Goal: Find specific page/section: Find specific page/section

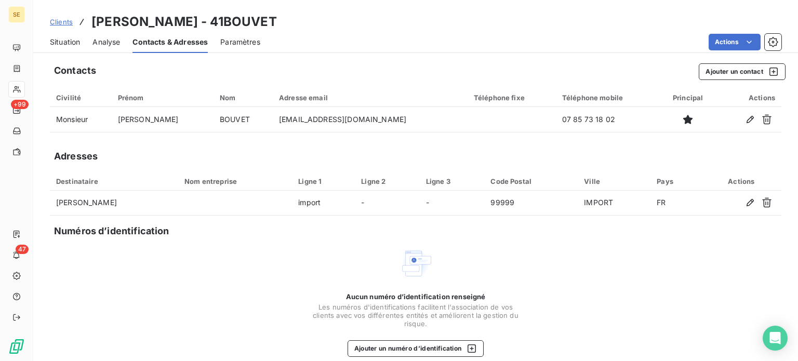
click at [60, 41] on span "Situation" at bounding box center [65, 42] width 30 height 10
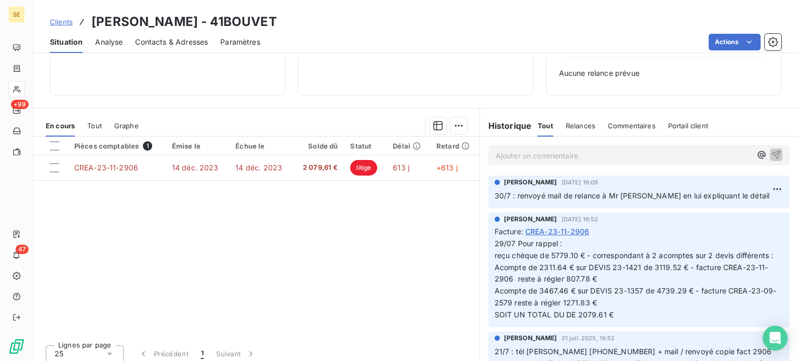
scroll to position [150, 0]
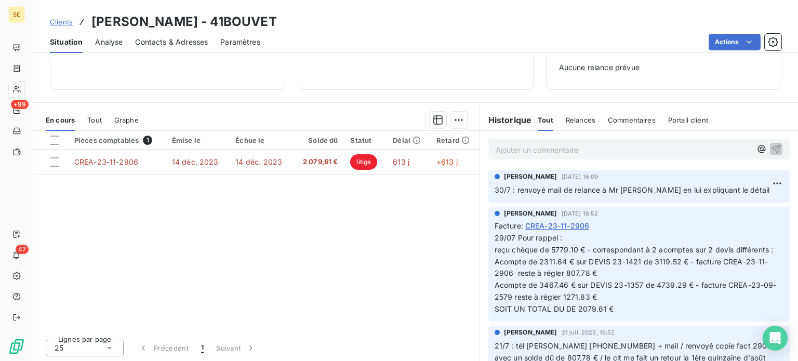
click at [531, 142] on div "Ajouter un commentaire ﻿" at bounding box center [624, 149] width 256 height 14
click at [532, 149] on p "Ajouter un commentaire ﻿" at bounding box center [624, 149] width 256 height 13
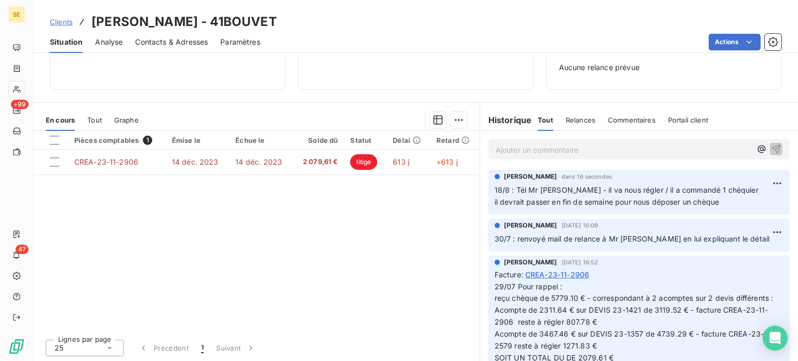
click at [60, 18] on span "Clients" at bounding box center [61, 22] width 23 height 8
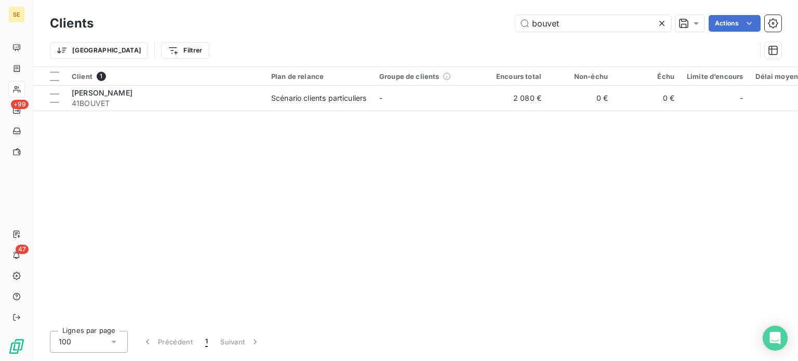
drag, startPoint x: 579, startPoint y: 21, endPoint x: 386, endPoint y: 20, distance: 192.7
click at [392, 17] on div "bouvet Actions" at bounding box center [443, 23] width 675 height 17
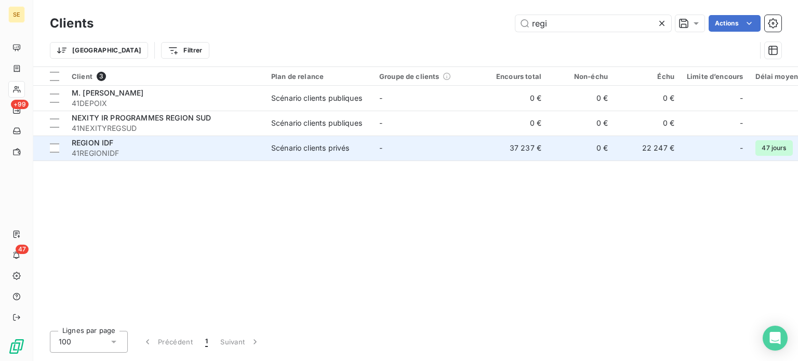
type input "regi"
click at [89, 151] on span "41REGIONIDF" at bounding box center [165, 153] width 187 height 10
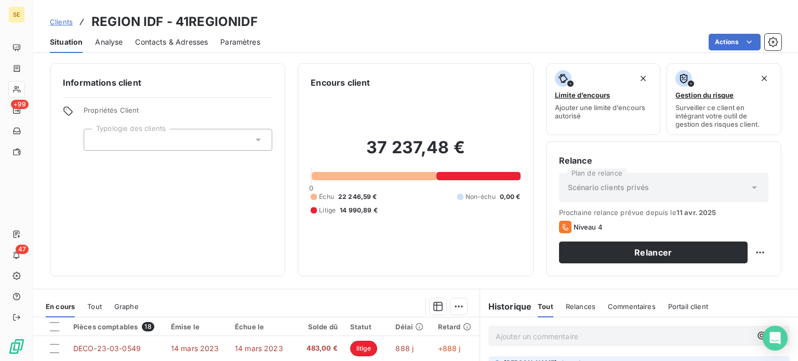
click at [161, 39] on span "Contacts & Adresses" at bounding box center [171, 42] width 73 height 10
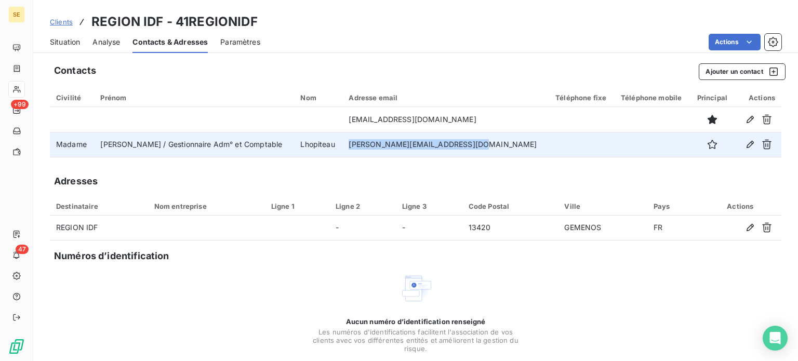
drag, startPoint x: 358, startPoint y: 145, endPoint x: 474, endPoint y: 142, distance: 116.4
click at [474, 142] on td "[PERSON_NAME][EMAIL_ADDRESS][DOMAIN_NAME]" at bounding box center [445, 144] width 207 height 25
copy td "[PERSON_NAME][EMAIL_ADDRESS][DOMAIN_NAME]"
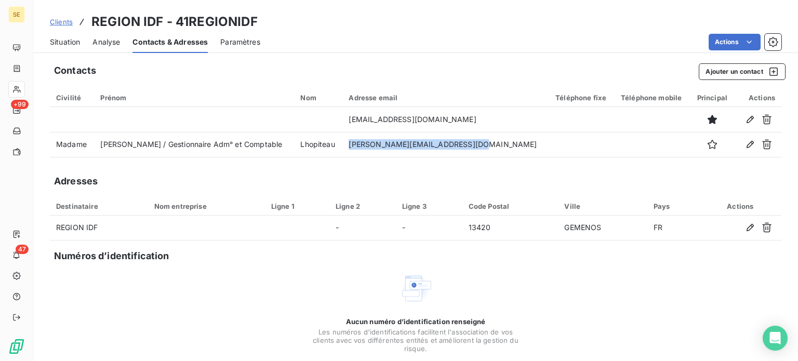
click at [63, 22] on span "Clients" at bounding box center [61, 22] width 23 height 8
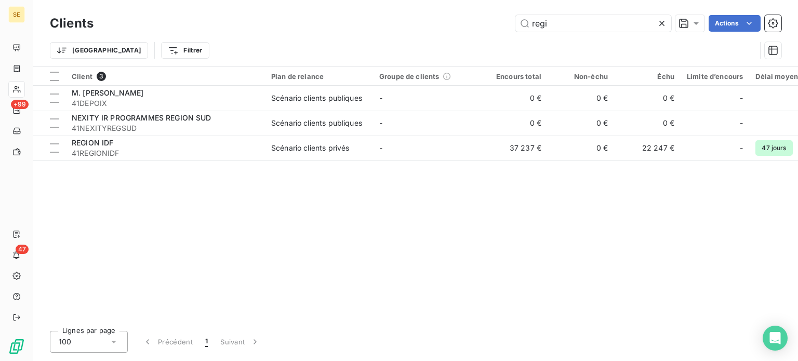
drag, startPoint x: 569, startPoint y: 28, endPoint x: 450, endPoint y: 33, distance: 119.1
click at [451, 33] on div "Clients regi Actions" at bounding box center [415, 23] width 731 height 22
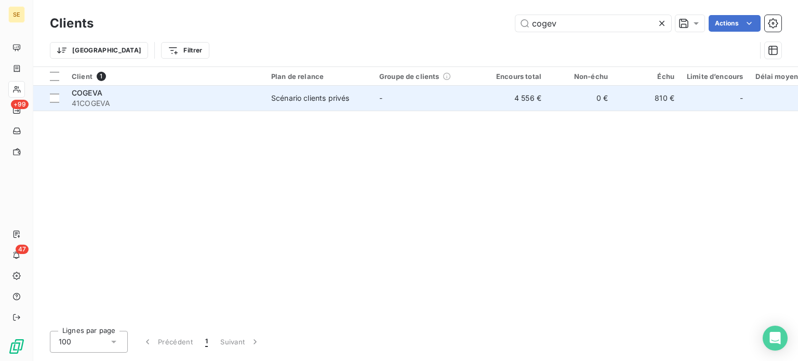
type input "cogev"
click at [291, 109] on td "Scénario clients privés" at bounding box center [319, 98] width 108 height 25
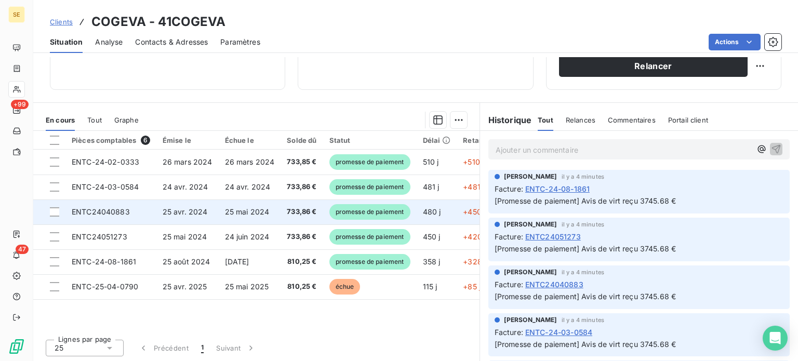
scroll to position [187, 0]
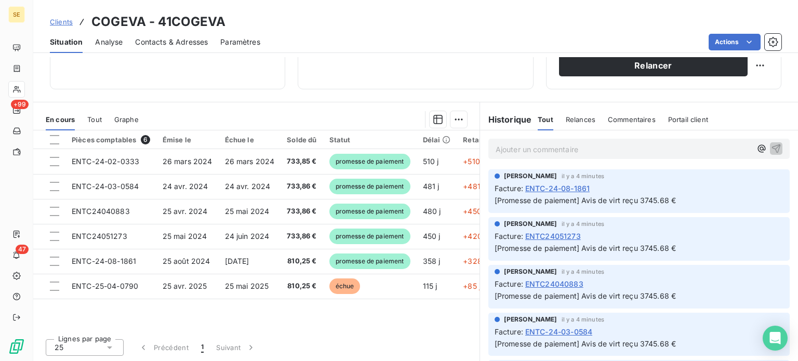
click at [96, 116] on span "Tout" at bounding box center [94, 119] width 15 height 8
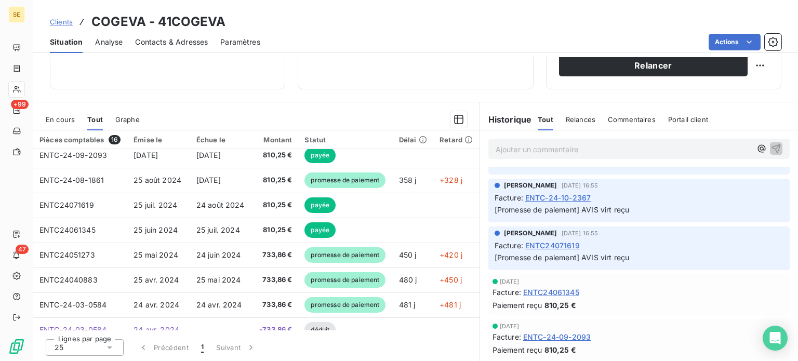
scroll to position [1683, 0]
click at [178, 41] on span "Contacts & Adresses" at bounding box center [171, 42] width 73 height 10
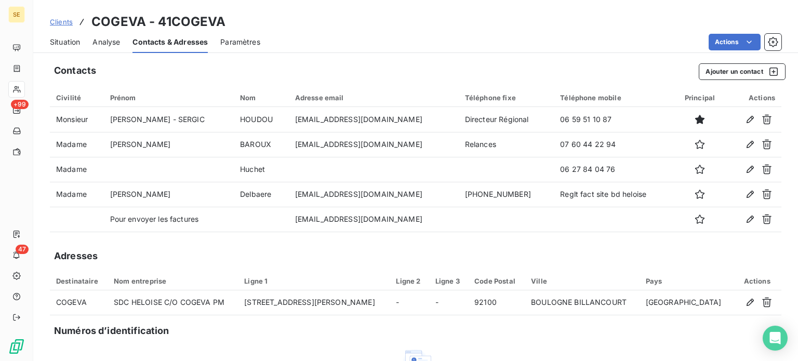
click at [54, 42] on span "Situation" at bounding box center [65, 42] width 30 height 10
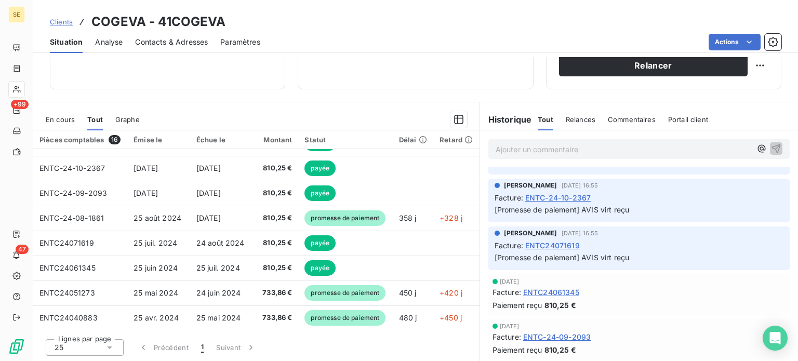
drag, startPoint x: 540, startPoint y: 139, endPoint x: 543, endPoint y: 146, distance: 8.4
click at [539, 139] on div "Ajouter un commentaire ﻿" at bounding box center [638, 149] width 301 height 20
click at [555, 145] on p "Ajouter un commentaire ﻿" at bounding box center [624, 149] width 256 height 13
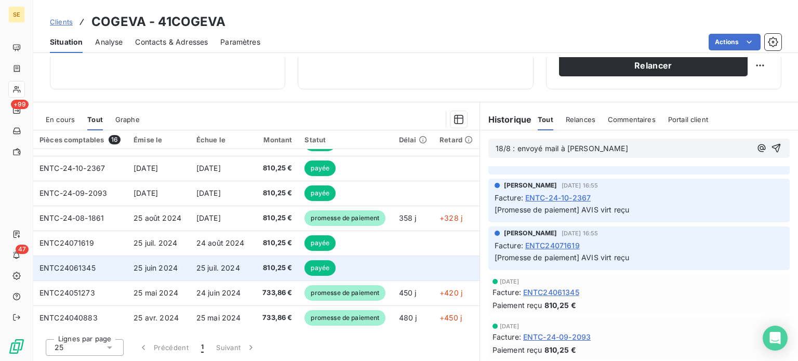
scroll to position [1693, 0]
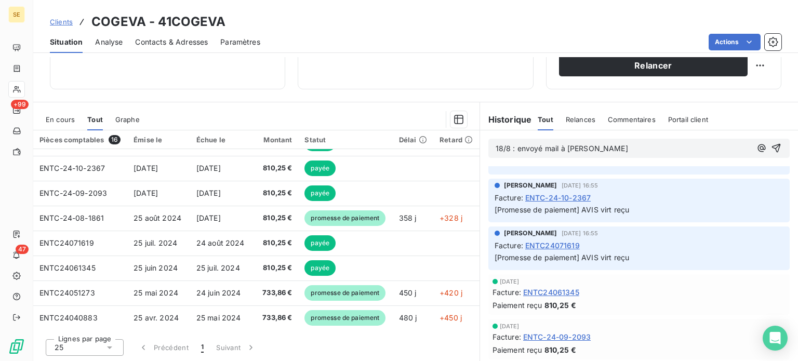
click at [496, 155] on p "18/8 : envoyé mail à [PERSON_NAME]" at bounding box center [624, 149] width 256 height 12
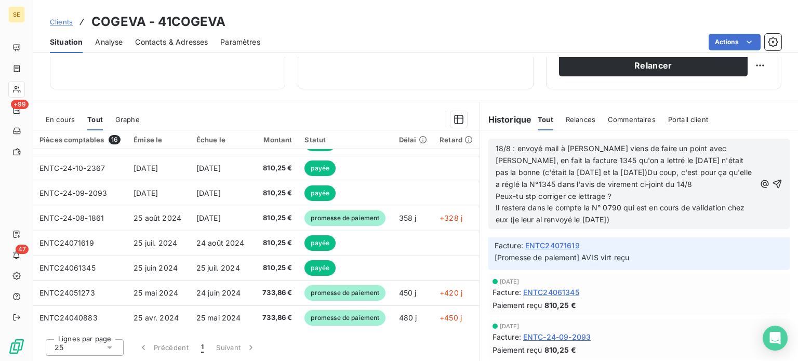
click at [600, 149] on p "18/8 : envoyé mail à [PERSON_NAME] viens de faire un point avec [PERSON_NAME], …" at bounding box center [626, 167] width 260 height 48
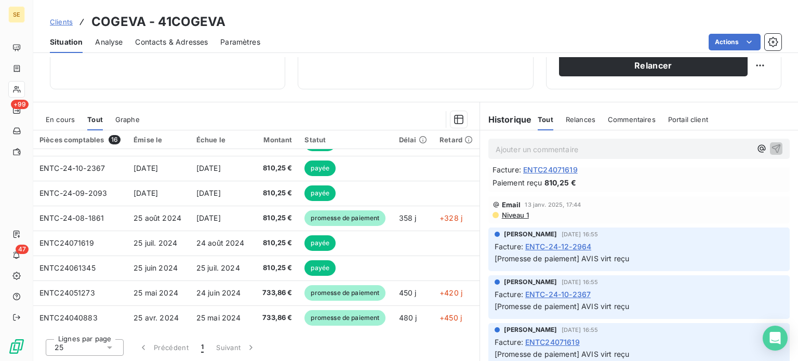
scroll to position [1815, 0]
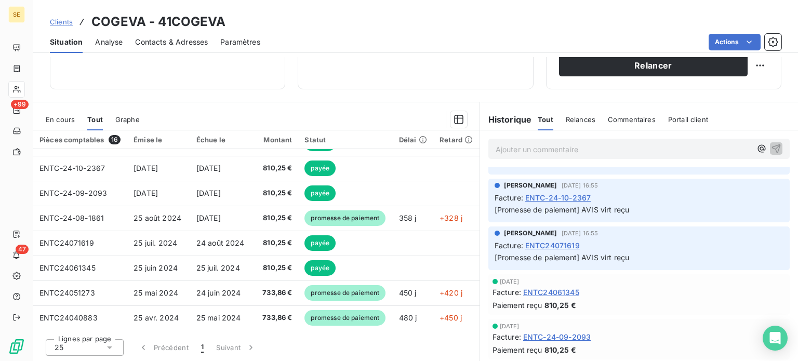
click at [552, 154] on p "Ajouter un commentaire ﻿" at bounding box center [624, 149] width 256 height 13
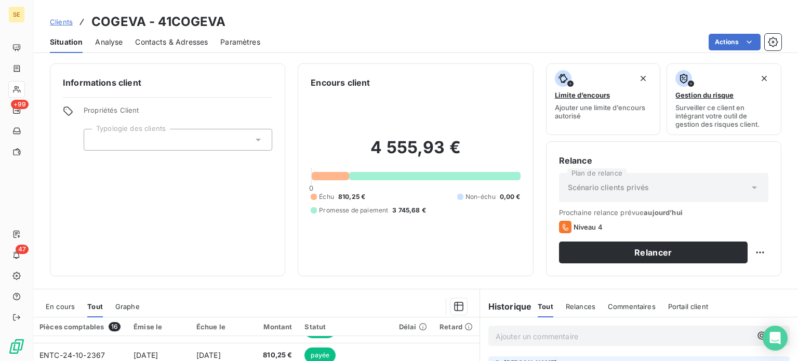
scroll to position [187, 0]
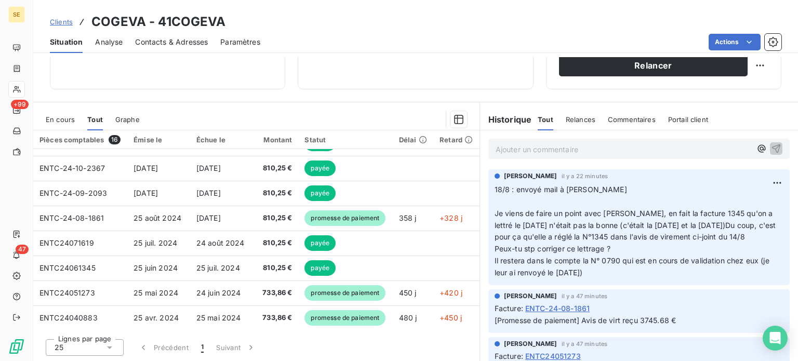
click at [52, 22] on span "Clients" at bounding box center [61, 22] width 23 height 8
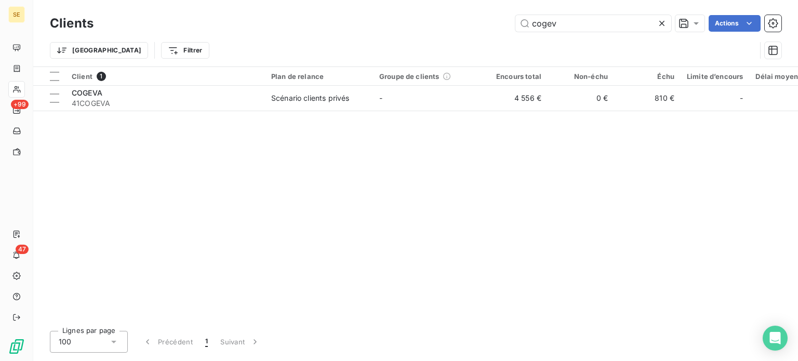
drag, startPoint x: 579, startPoint y: 28, endPoint x: 448, endPoint y: 33, distance: 131.0
click at [449, 32] on div "Clients cogev Actions" at bounding box center [415, 23] width 731 height 22
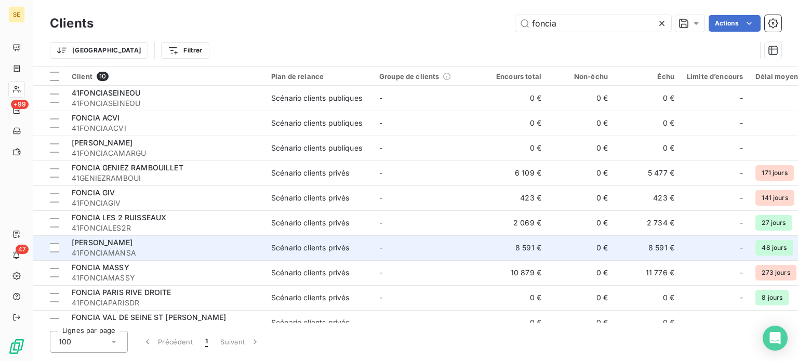
type input "foncia"
click at [200, 243] on div "[PERSON_NAME]" at bounding box center [165, 242] width 187 height 10
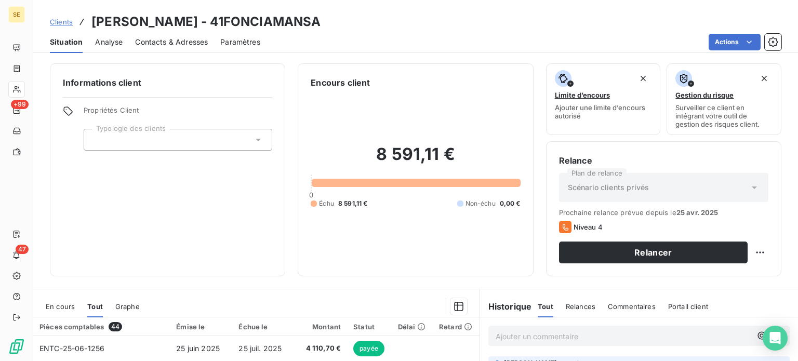
click at [179, 41] on span "Contacts & Adresses" at bounding box center [171, 42] width 73 height 10
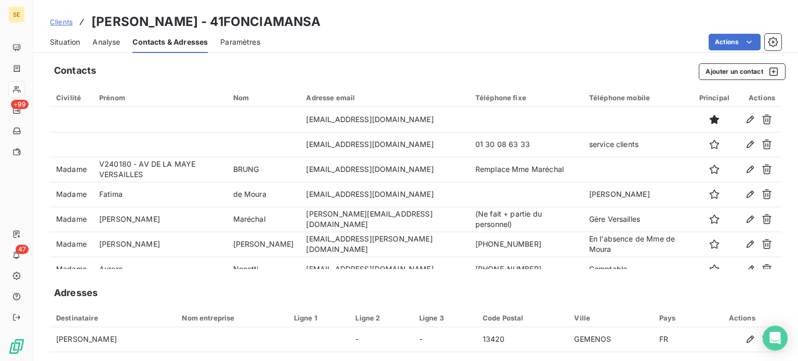
click at [64, 43] on span "Situation" at bounding box center [65, 42] width 30 height 10
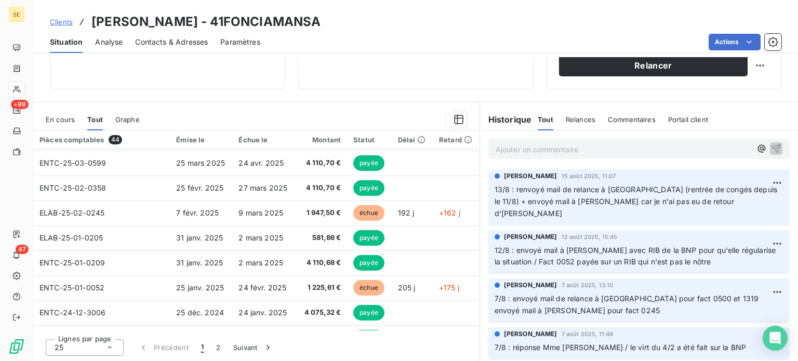
scroll to position [104, 0]
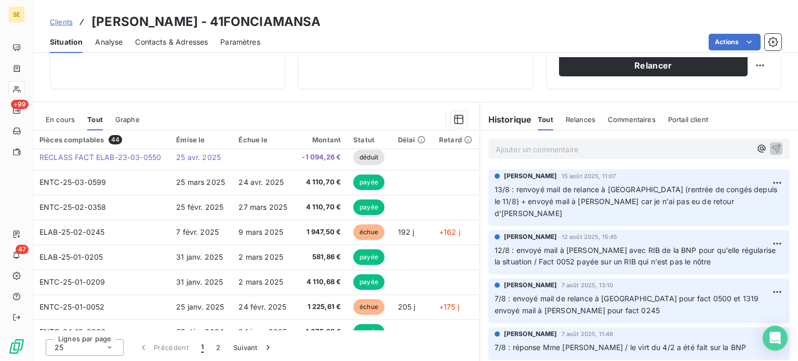
click at [183, 42] on span "Contacts & Adresses" at bounding box center [171, 42] width 73 height 10
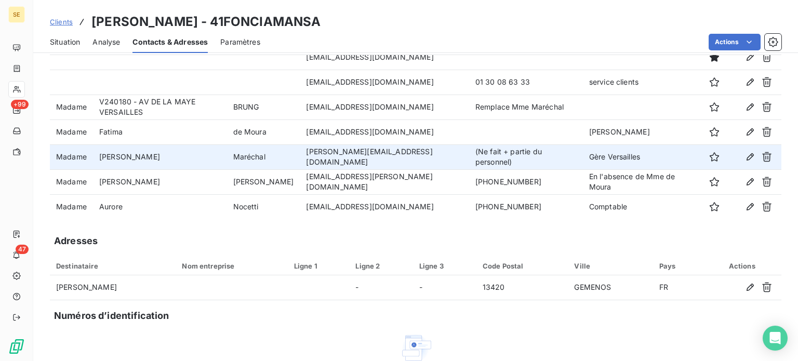
scroll to position [0, 0]
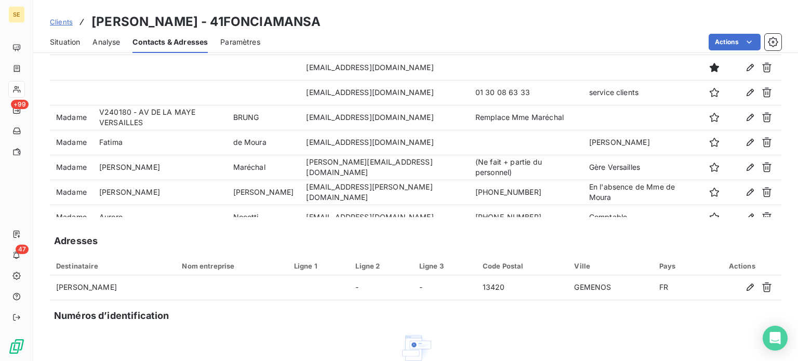
click at [60, 21] on span "Clients" at bounding box center [61, 22] width 23 height 8
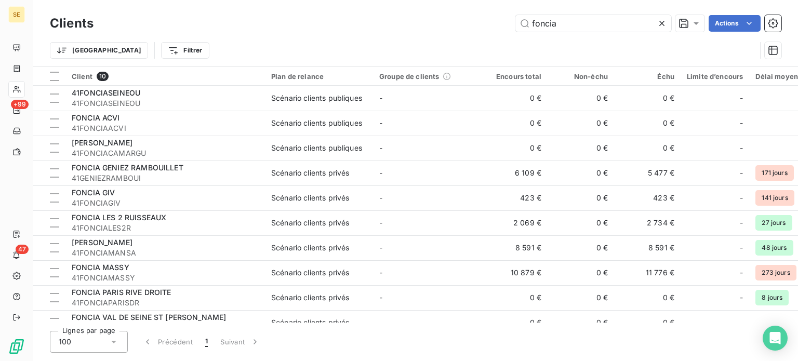
drag, startPoint x: 604, startPoint y: 17, endPoint x: 414, endPoint y: 16, distance: 189.6
click at [414, 16] on div "foncia Actions" at bounding box center [443, 23] width 675 height 17
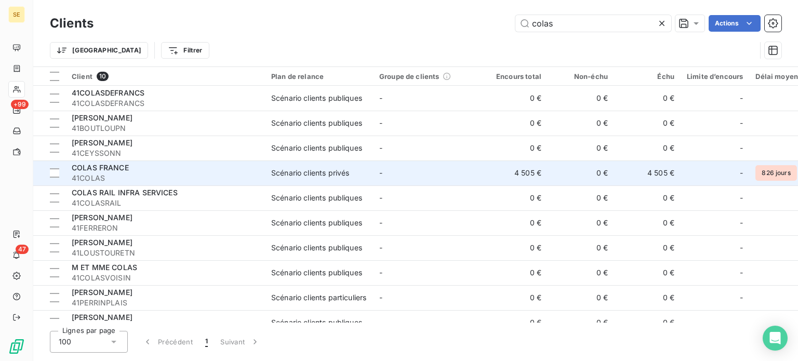
type input "colas"
click at [148, 173] on span "41COLAS" at bounding box center [165, 178] width 187 height 10
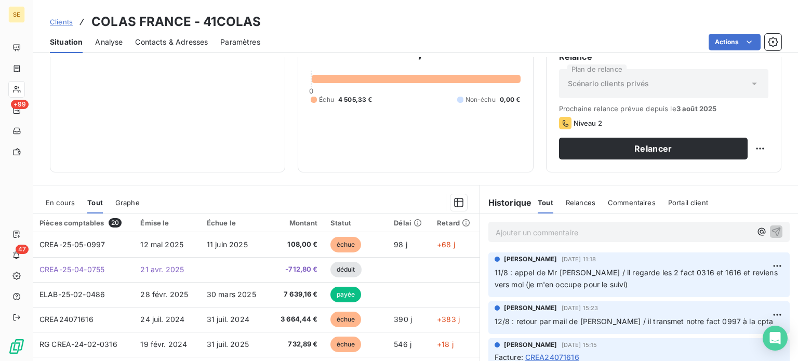
scroll to position [156, 0]
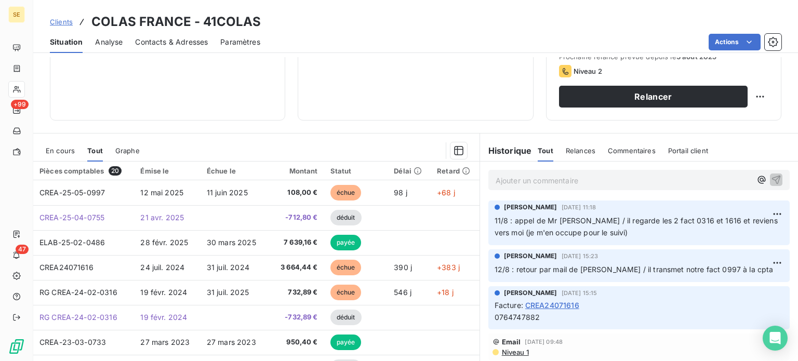
click at [162, 44] on span "Contacts & Adresses" at bounding box center [171, 42] width 73 height 10
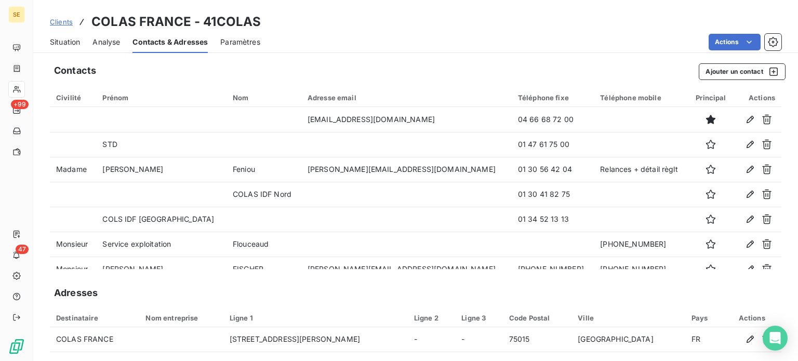
click at [73, 41] on span "Situation" at bounding box center [65, 42] width 30 height 10
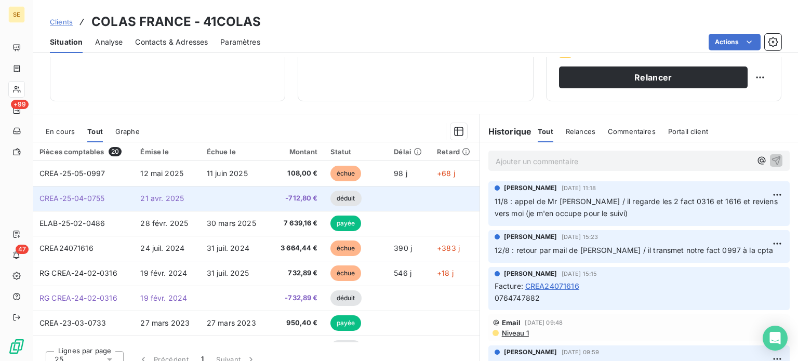
scroll to position [187, 0]
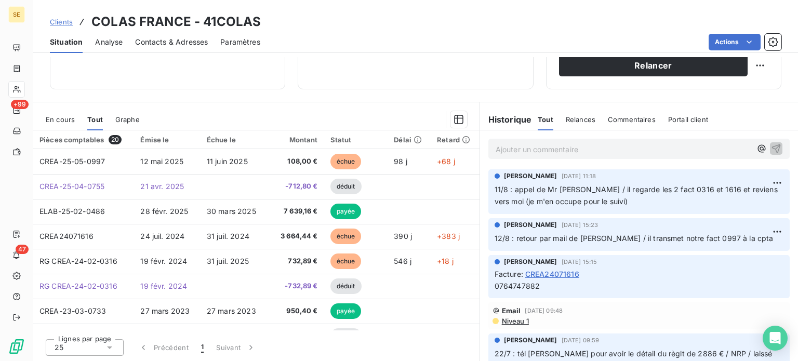
click at [523, 149] on p "Ajouter un commentaire ﻿" at bounding box center [624, 149] width 256 height 13
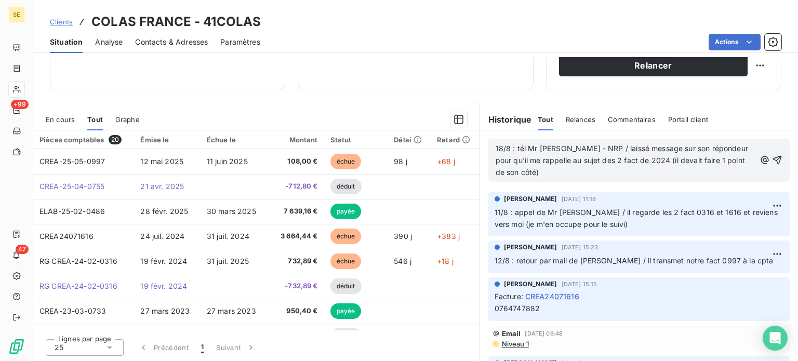
click at [549, 162] on span "18/8 : tél Mr [PERSON_NAME] - NRP / laissé message sur son répondeur pour qu'il…" at bounding box center [623, 160] width 255 height 33
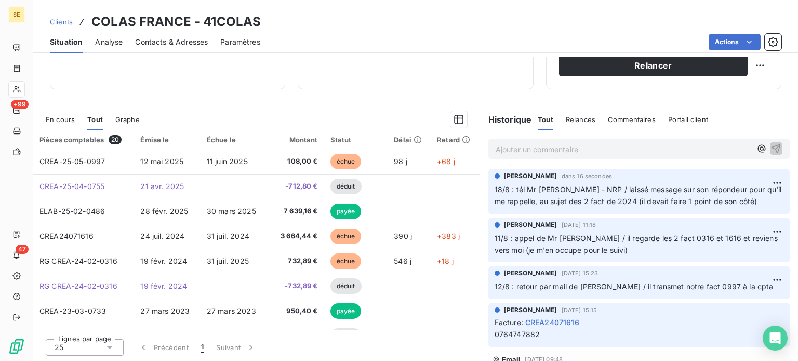
click at [53, 24] on span "Clients" at bounding box center [61, 22] width 23 height 8
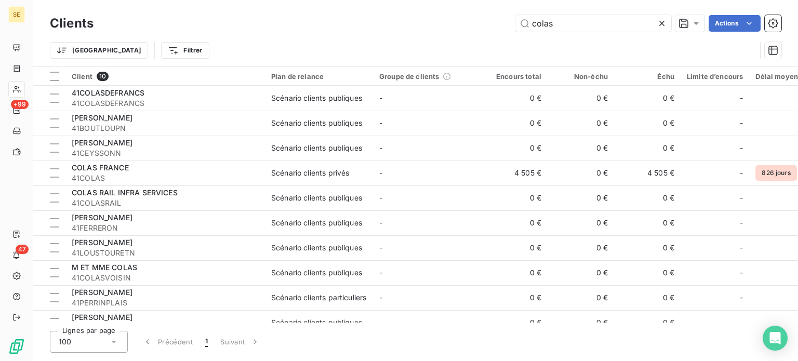
drag, startPoint x: 561, startPoint y: 16, endPoint x: 492, endPoint y: 17, distance: 68.6
click at [504, 18] on div "colas Actions" at bounding box center [443, 23] width 675 height 17
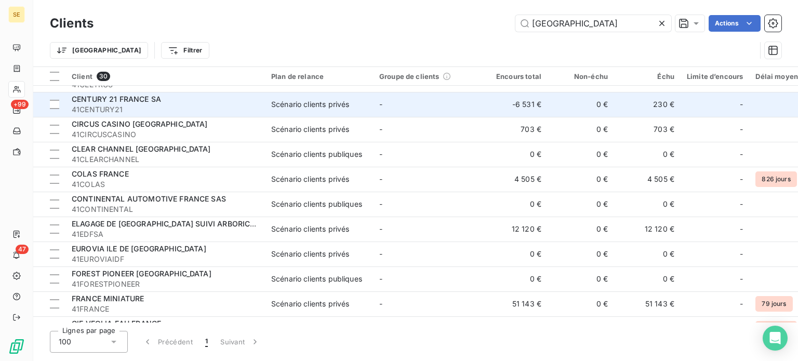
scroll to position [156, 0]
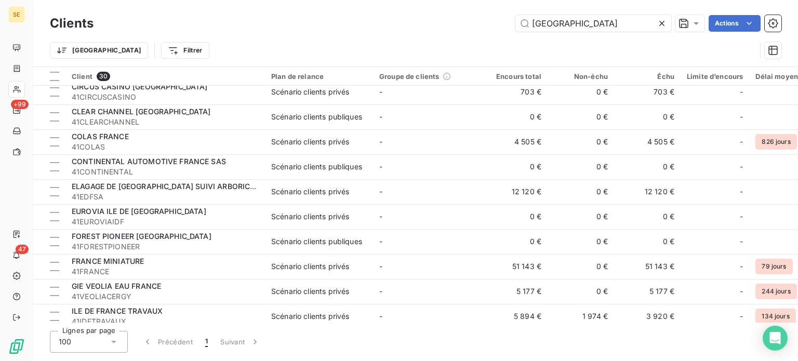
drag, startPoint x: 575, startPoint y: 20, endPoint x: 459, endPoint y: 17, distance: 115.9
click at [461, 18] on div "FRANCE Actions" at bounding box center [443, 23] width 675 height 17
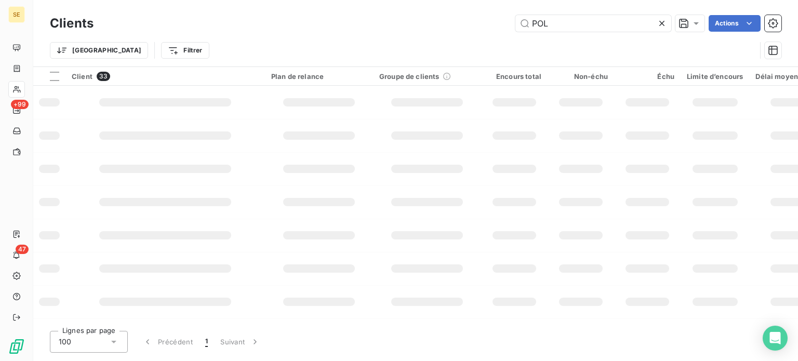
type input "POLE"
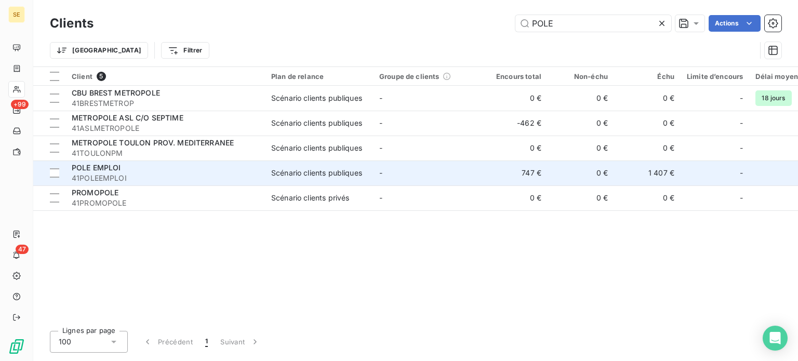
click at [96, 168] on span "POLE EMPLOI" at bounding box center [96, 167] width 49 height 9
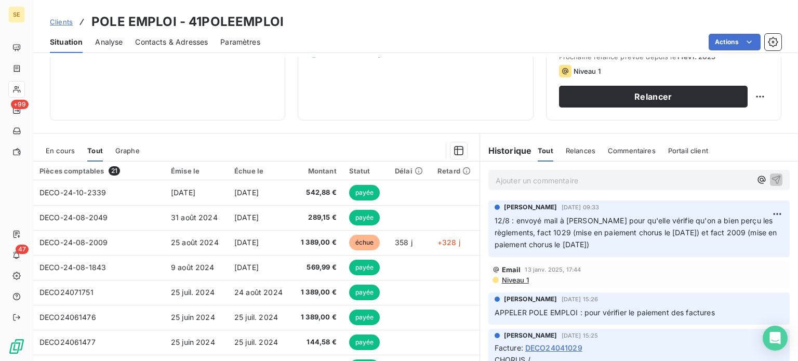
scroll to position [187, 0]
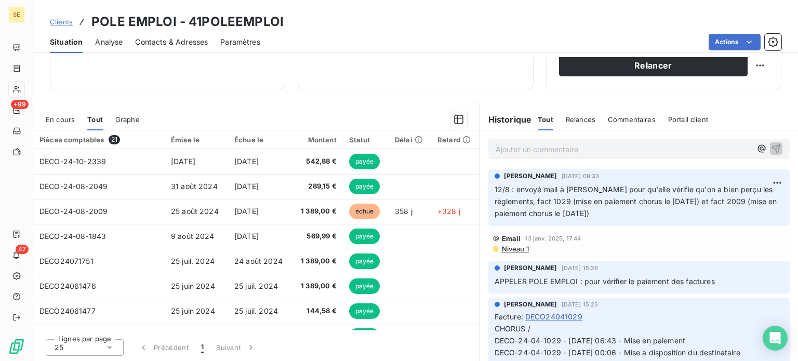
click at [58, 21] on span "Clients" at bounding box center [61, 22] width 23 height 8
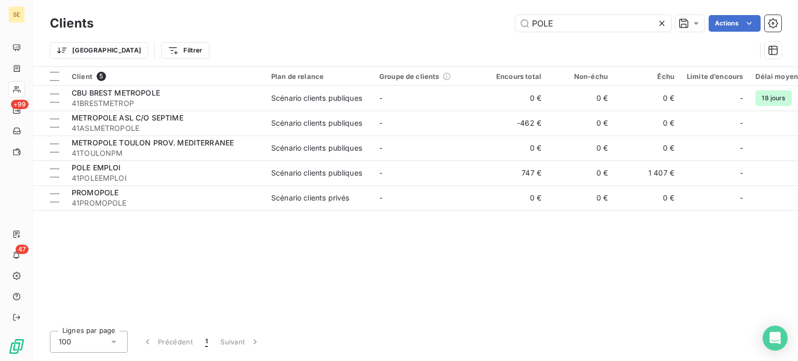
drag, startPoint x: 572, startPoint y: 21, endPoint x: 355, endPoint y: 33, distance: 216.9
click at [355, 33] on div "Clients POLE Actions" at bounding box center [415, 23] width 731 height 22
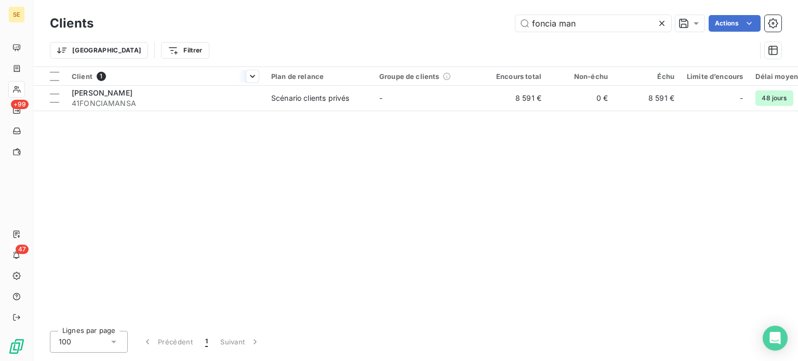
type input "foncia man"
click at [192, 84] on th "Client 1" at bounding box center [164, 76] width 199 height 19
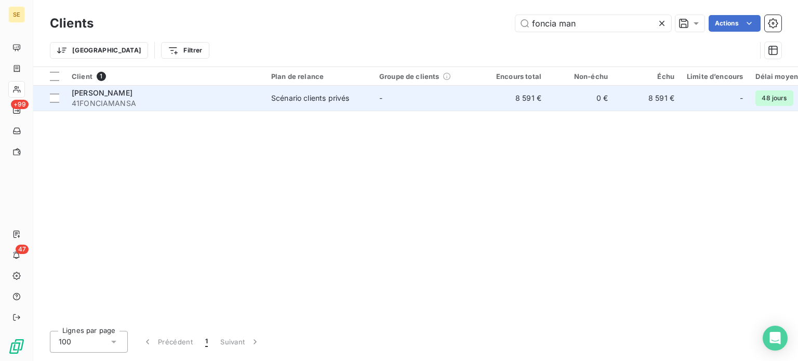
click at [194, 104] on span "41FONCIAMANSA" at bounding box center [165, 103] width 187 height 10
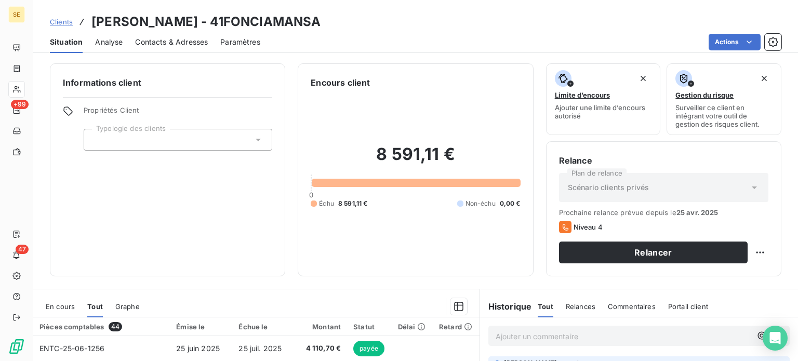
scroll to position [187, 0]
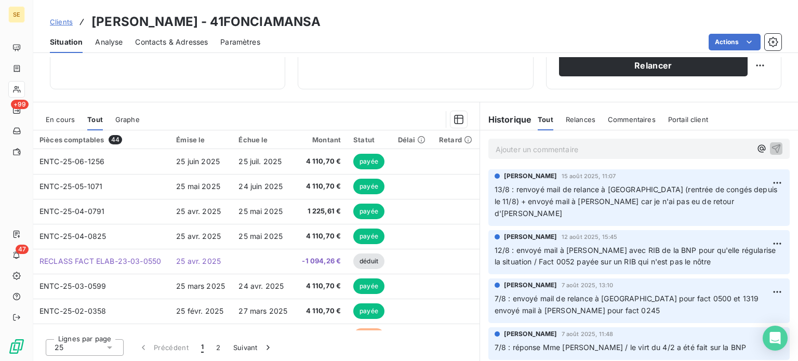
click at [613, 153] on p "Ajouter un commentaire ﻿" at bounding box center [624, 149] width 256 height 13
